Goal: Transaction & Acquisition: Purchase product/service

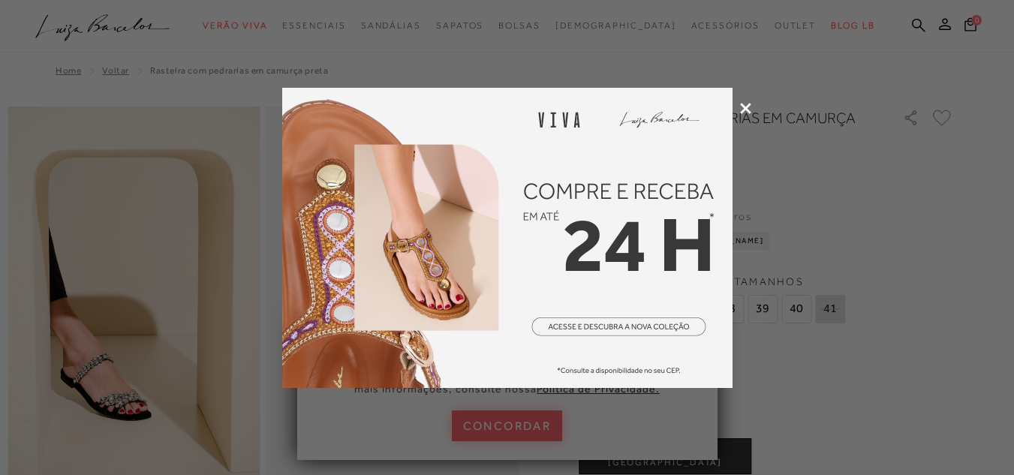
click at [746, 112] on icon at bounding box center [745, 108] width 11 height 11
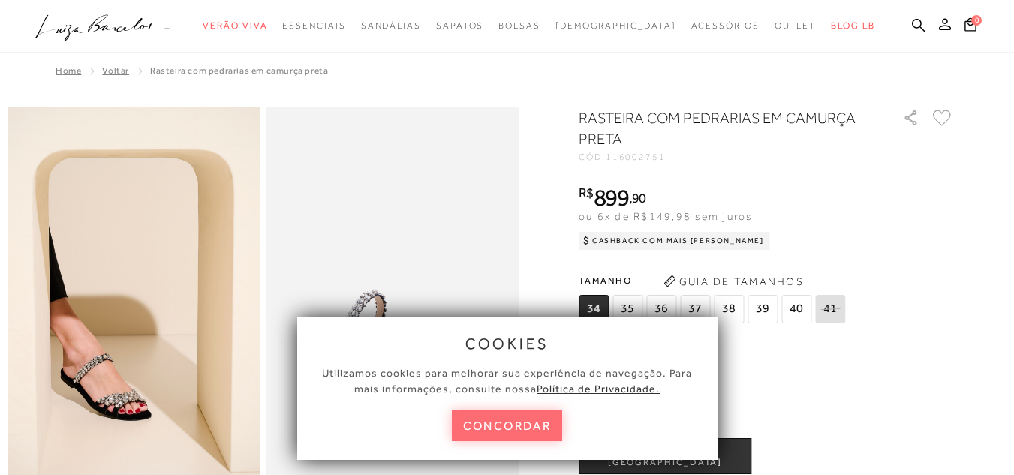
click at [520, 423] on button "concordar" at bounding box center [507, 426] width 111 height 31
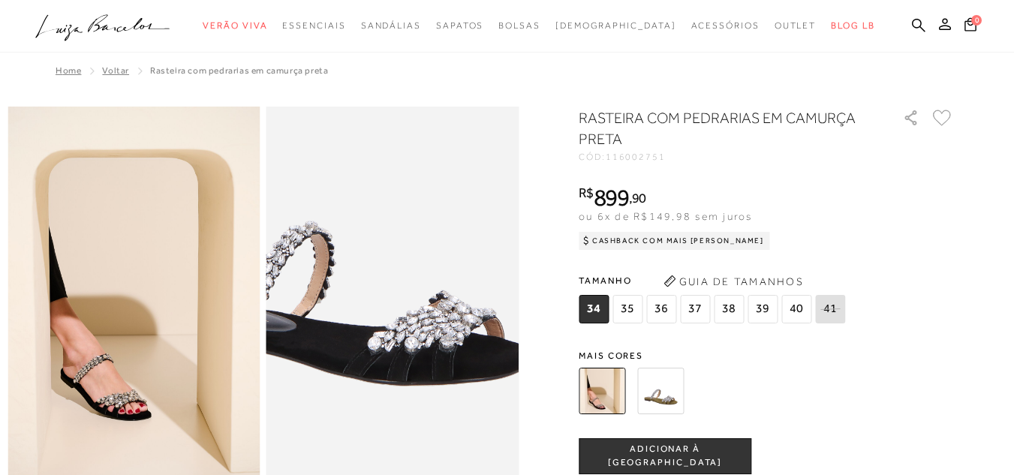
click at [442, 363] on img at bounding box center [346, 234] width 505 height 758
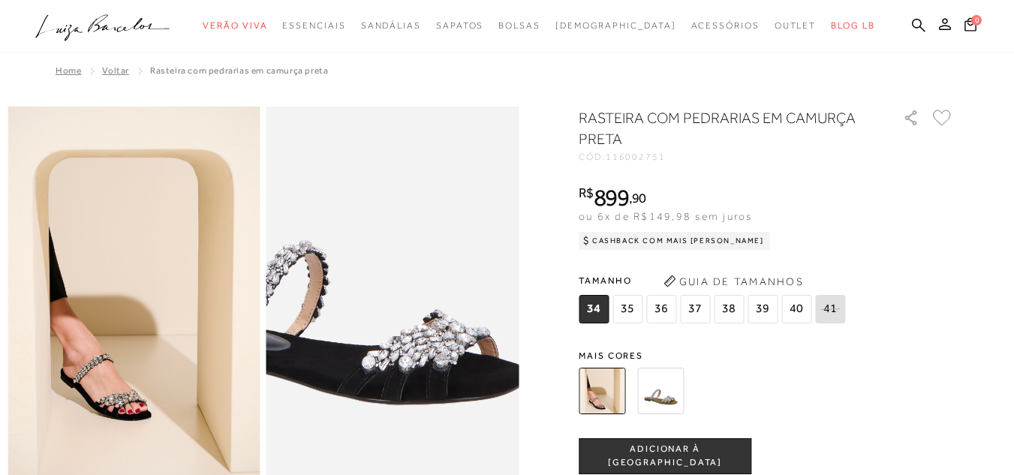
click at [448, 344] on img at bounding box center [340, 254] width 505 height 758
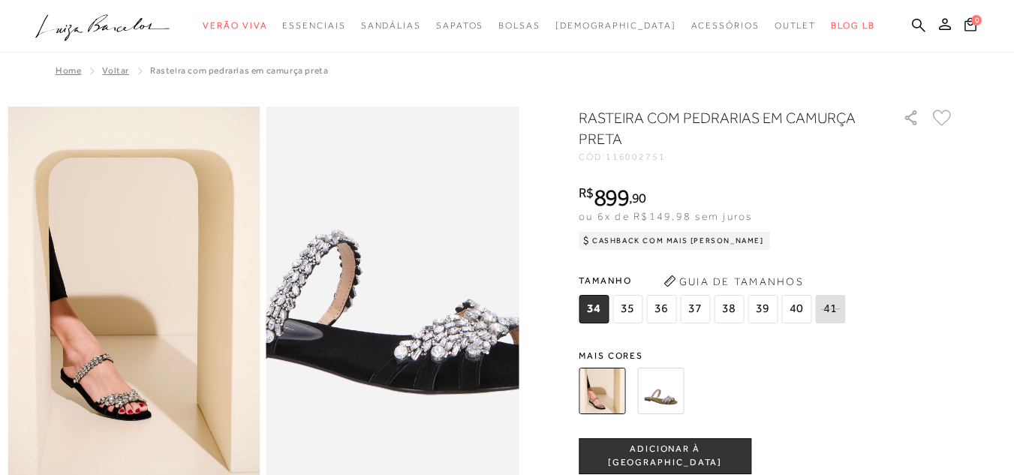
click at [416, 354] on img at bounding box center [372, 243] width 505 height 758
click at [416, 354] on img at bounding box center [371, 244] width 505 height 758
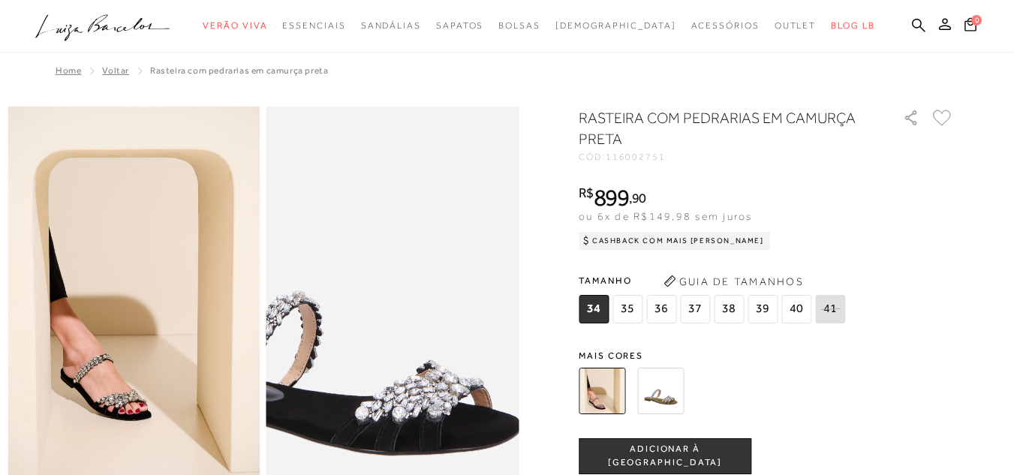
click at [455, 292] on img at bounding box center [333, 304] width 505 height 758
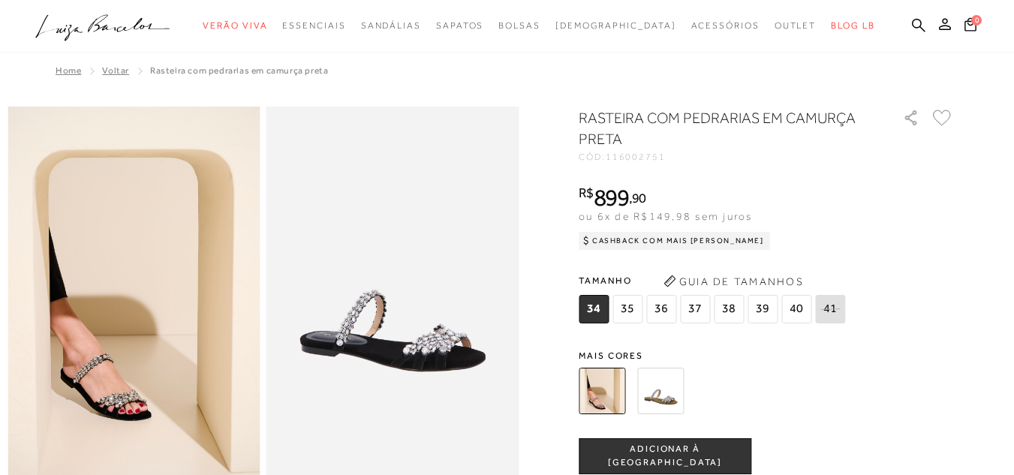
click at [677, 403] on img at bounding box center [660, 391] width 47 height 47
